Goal: Information Seeking & Learning: Learn about a topic

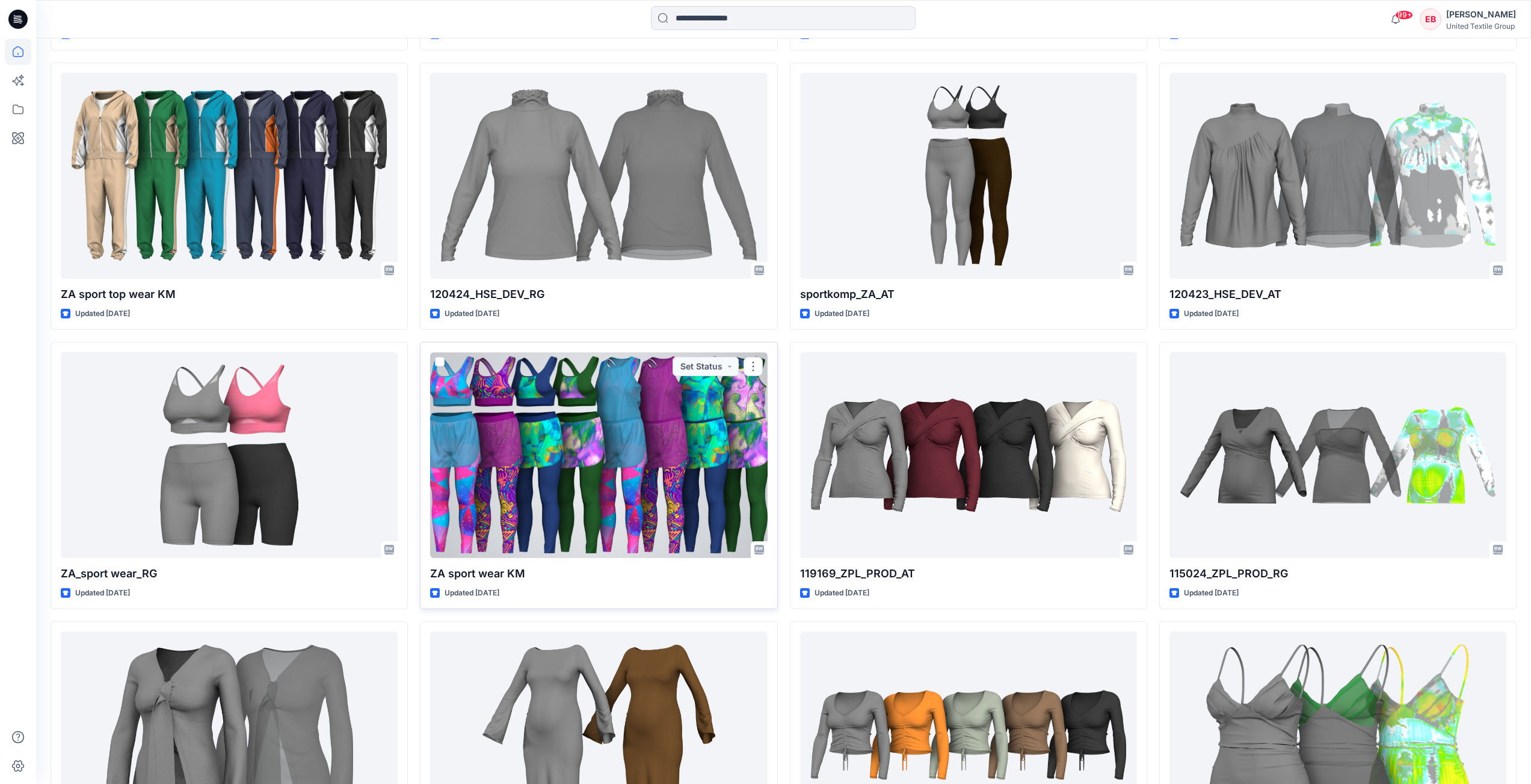
scroll to position [962, 0]
click at [648, 494] on div at bounding box center [598, 454] width 337 height 206
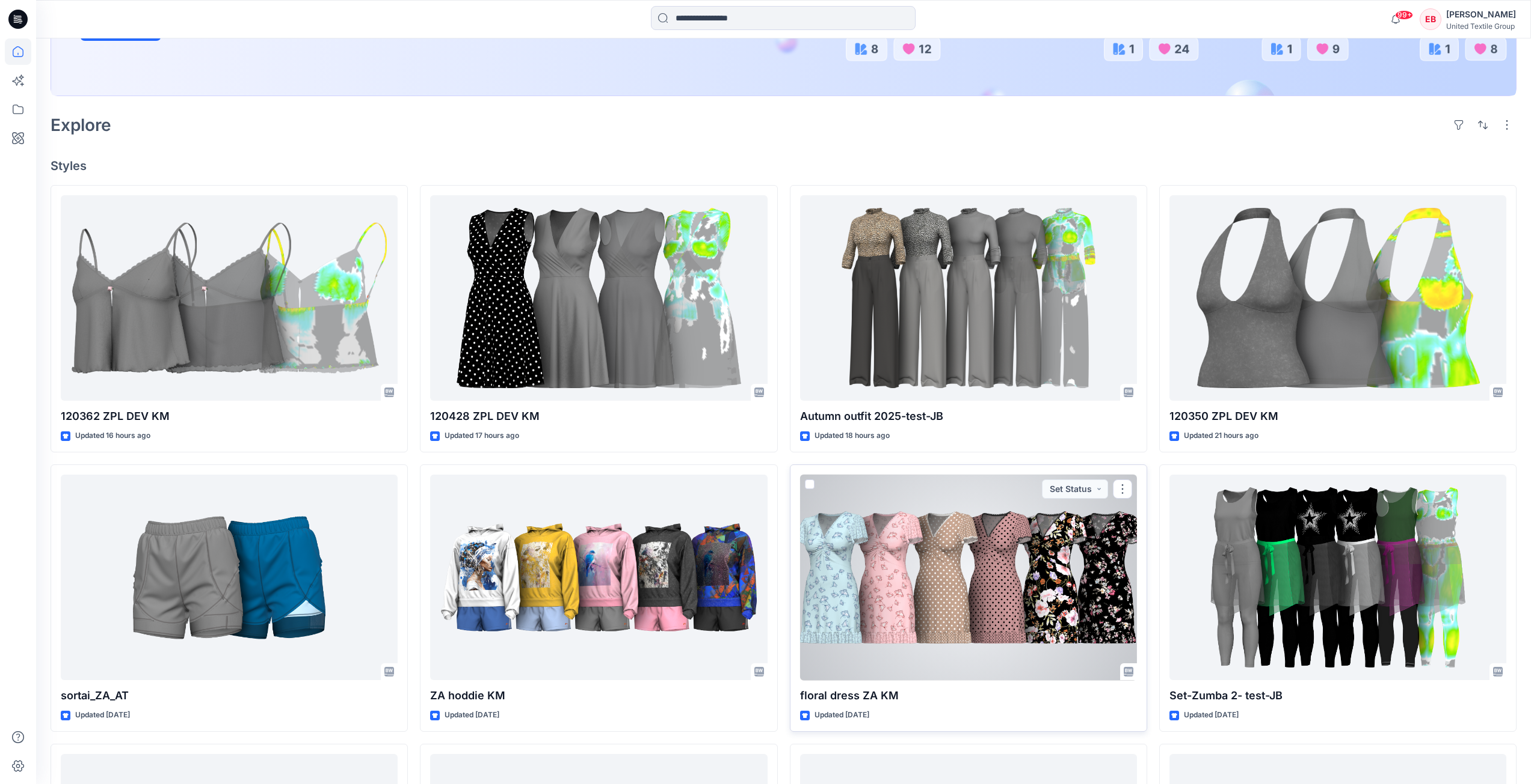
scroll to position [301, 0]
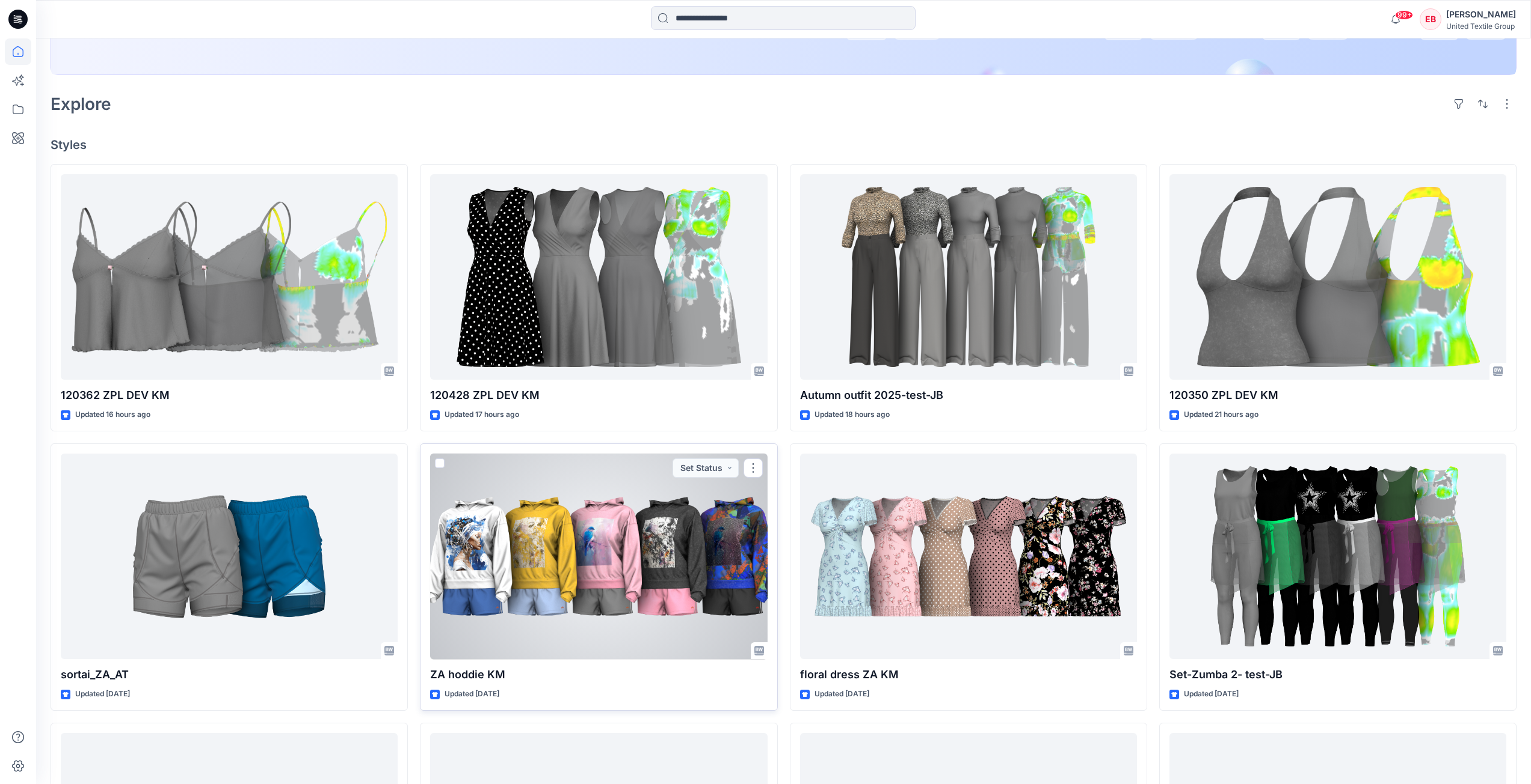
click at [702, 588] on div at bounding box center [598, 556] width 337 height 206
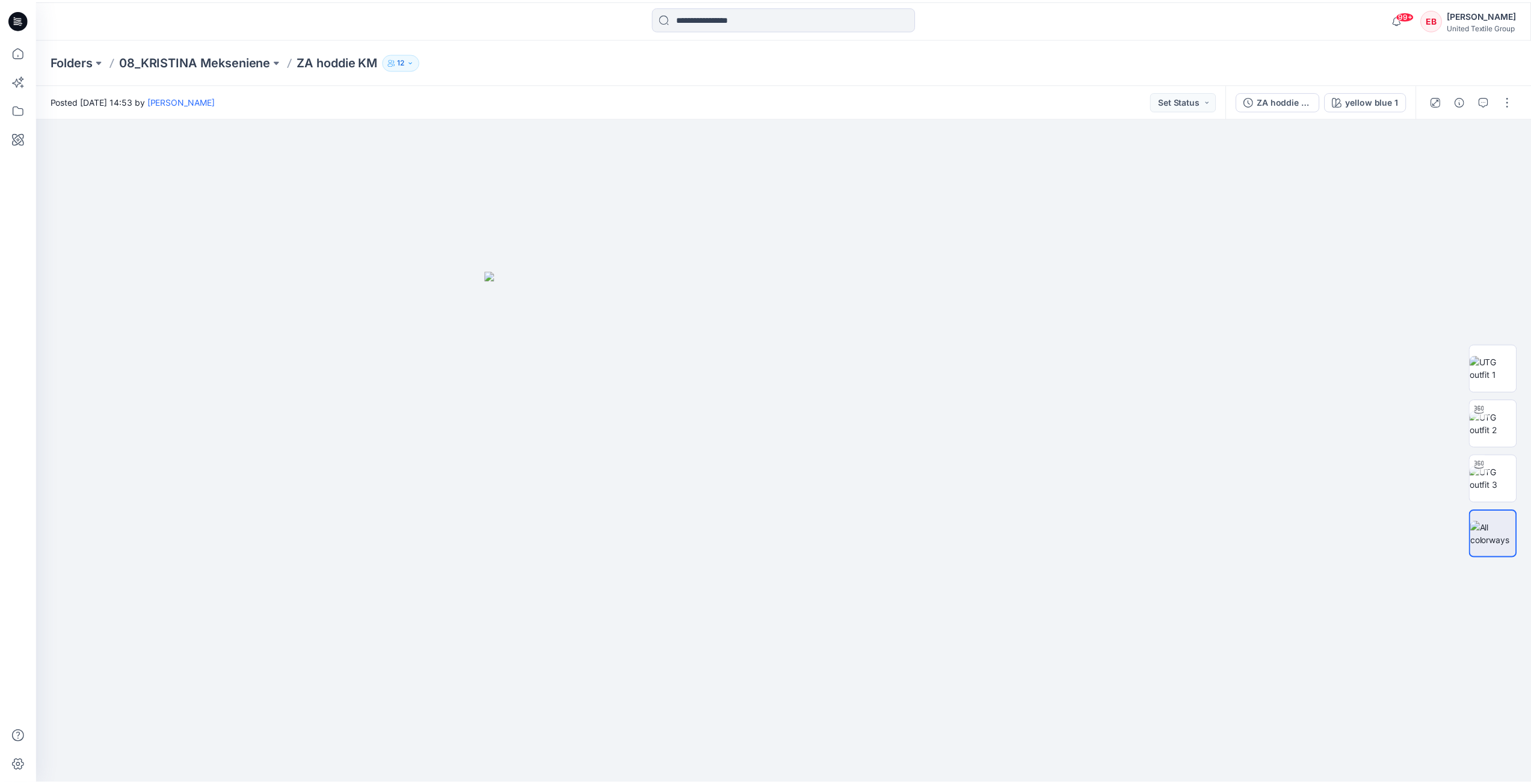
scroll to position [301, 0]
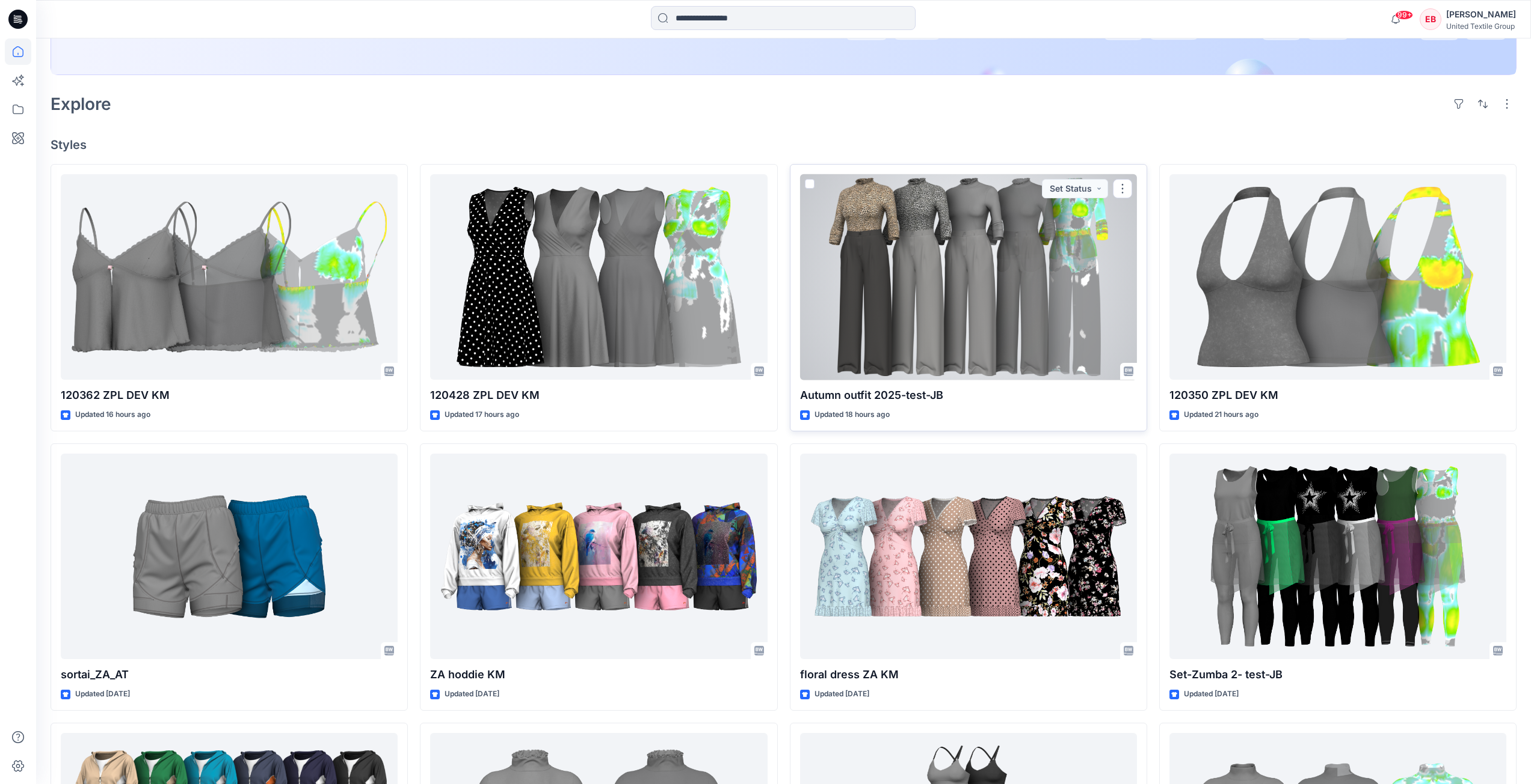
click at [960, 258] on div at bounding box center [969, 277] width 337 height 206
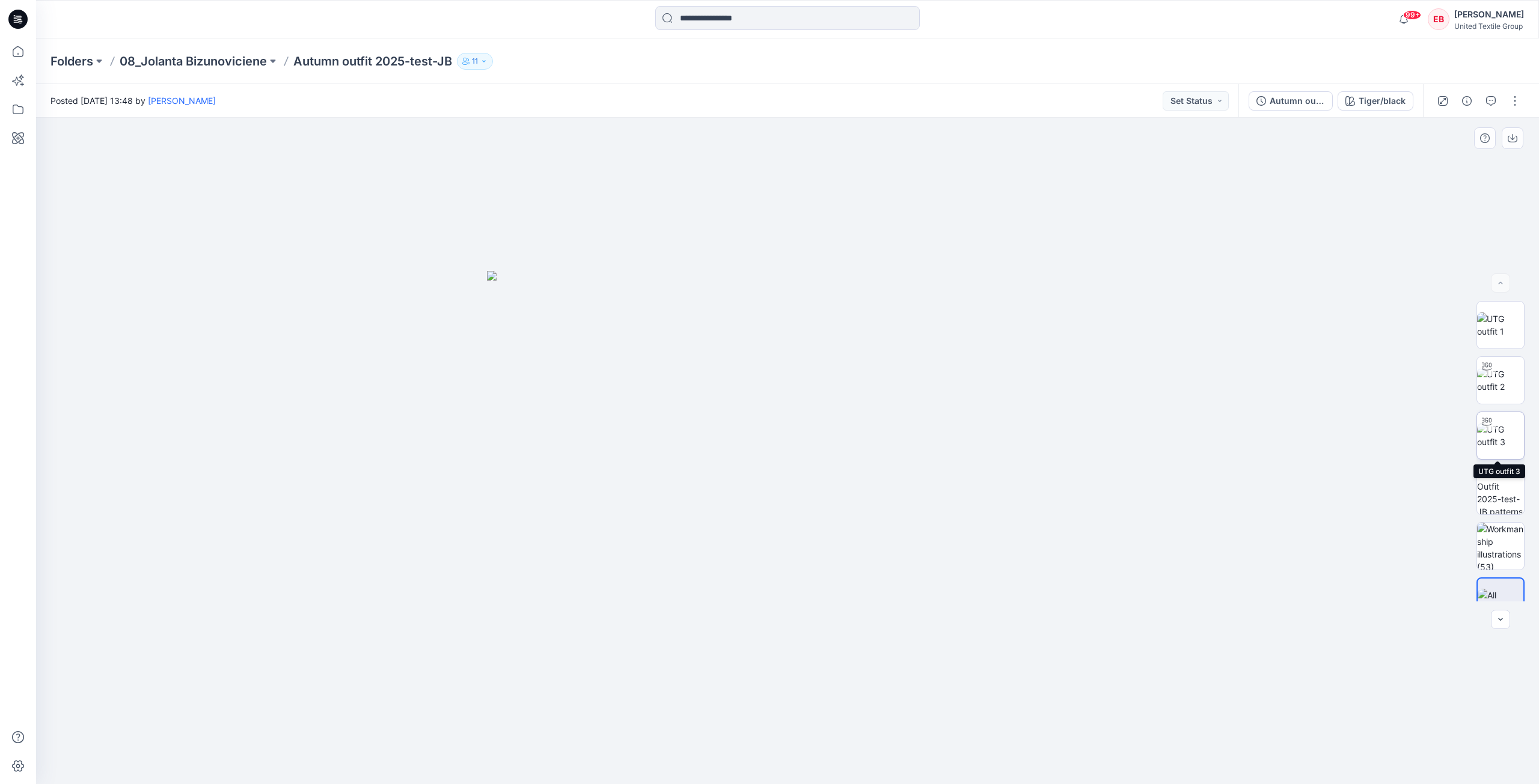
click at [1495, 436] on img at bounding box center [1500, 435] width 47 height 25
drag, startPoint x: 907, startPoint y: 752, endPoint x: 845, endPoint y: 430, distance: 327.9
click at [911, 737] on icon at bounding box center [789, 748] width 364 height 45
drag, startPoint x: 826, startPoint y: 193, endPoint x: 787, endPoint y: 434, distance: 244.1
click at [787, 434] on img at bounding box center [787, 451] width 997 height 666
